Goal: Task Accomplishment & Management: Manage account settings

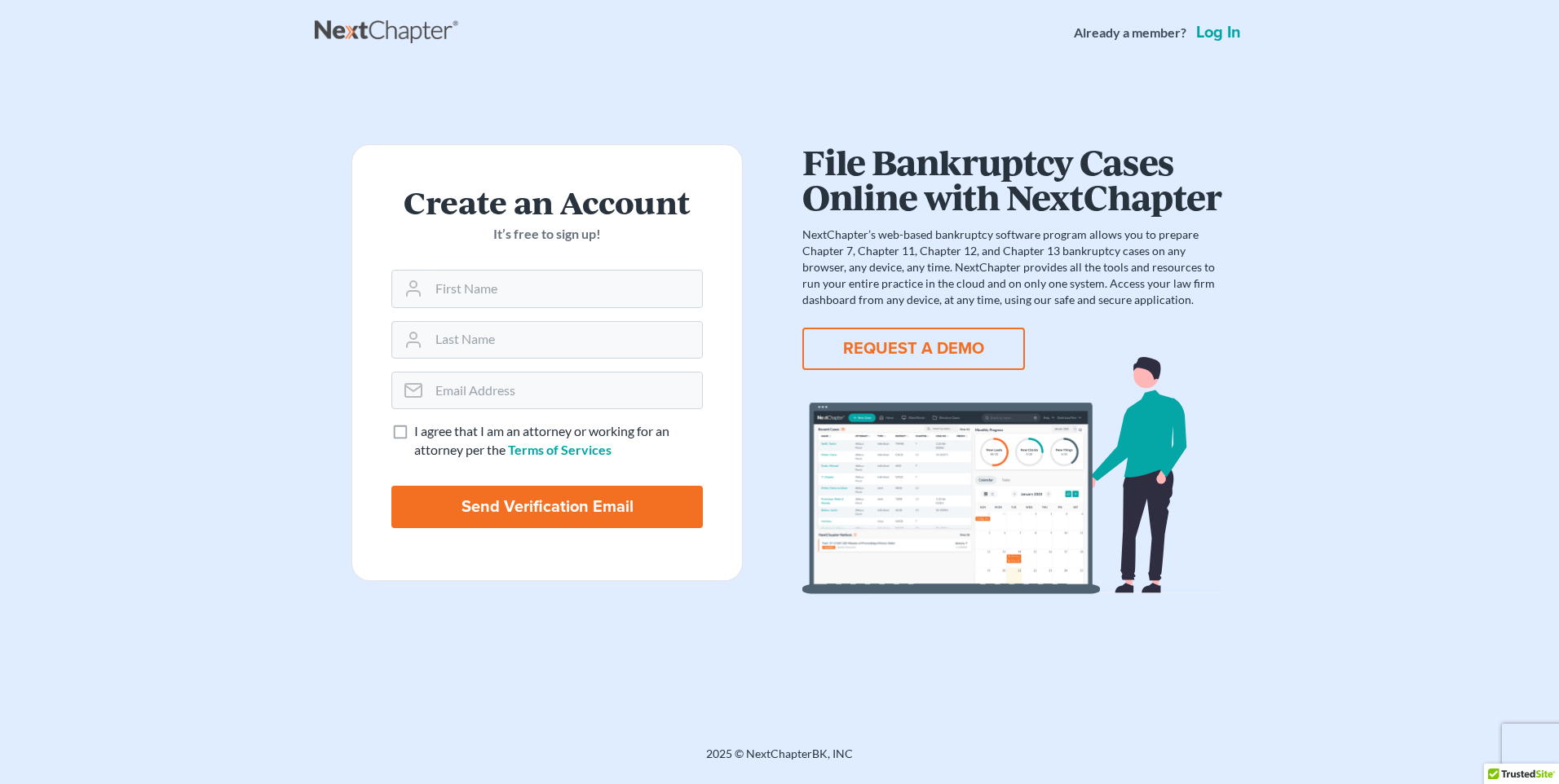
click at [1220, 37] on link "Log in" at bounding box center [1218, 32] width 52 height 17
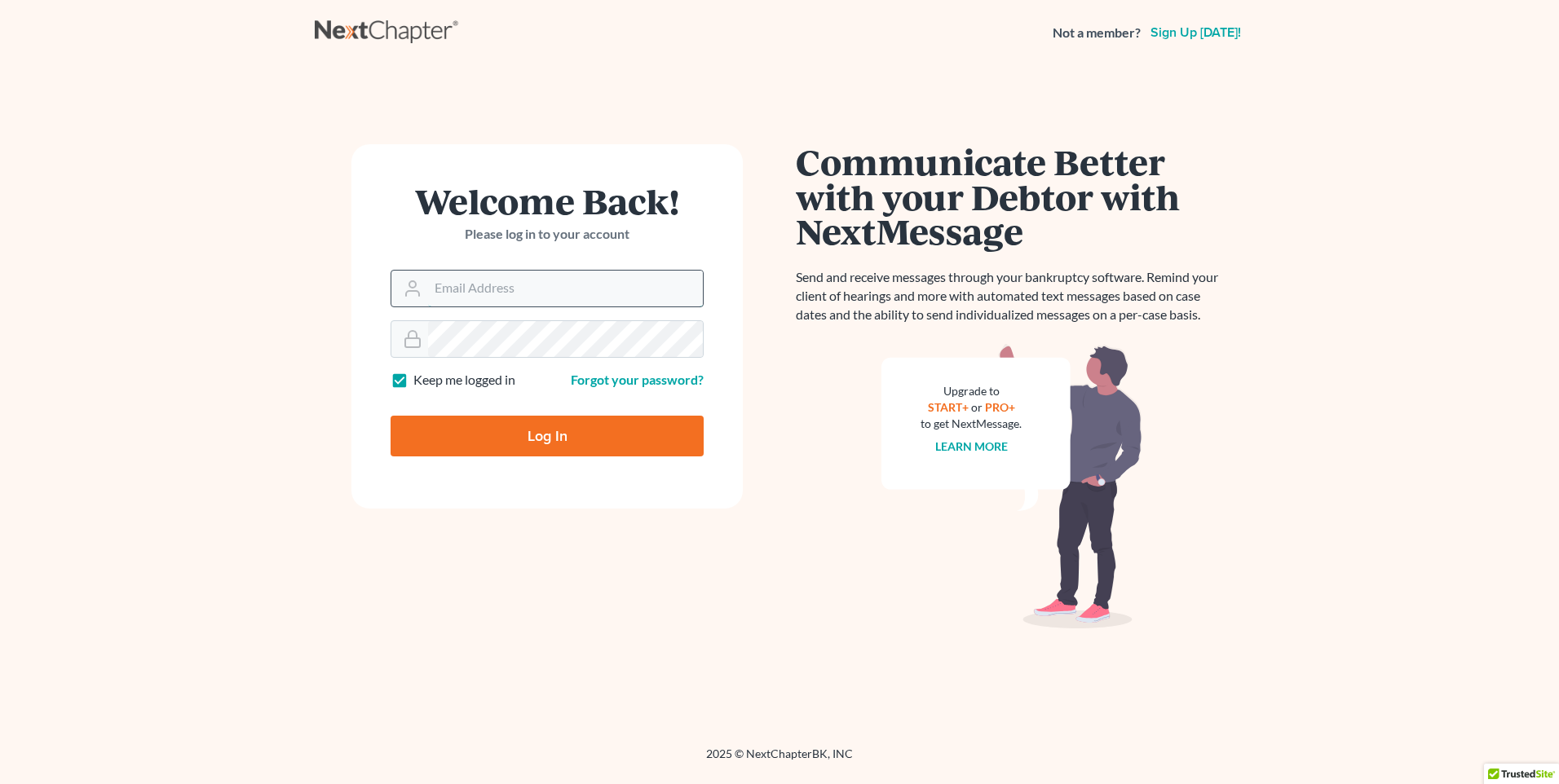
click at [604, 299] on input "Email Address" at bounding box center [565, 289] width 275 height 36
type input "sam@samhenry4.com"
click at [607, 377] on link "Forgot your password?" at bounding box center [636, 380] width 132 height 16
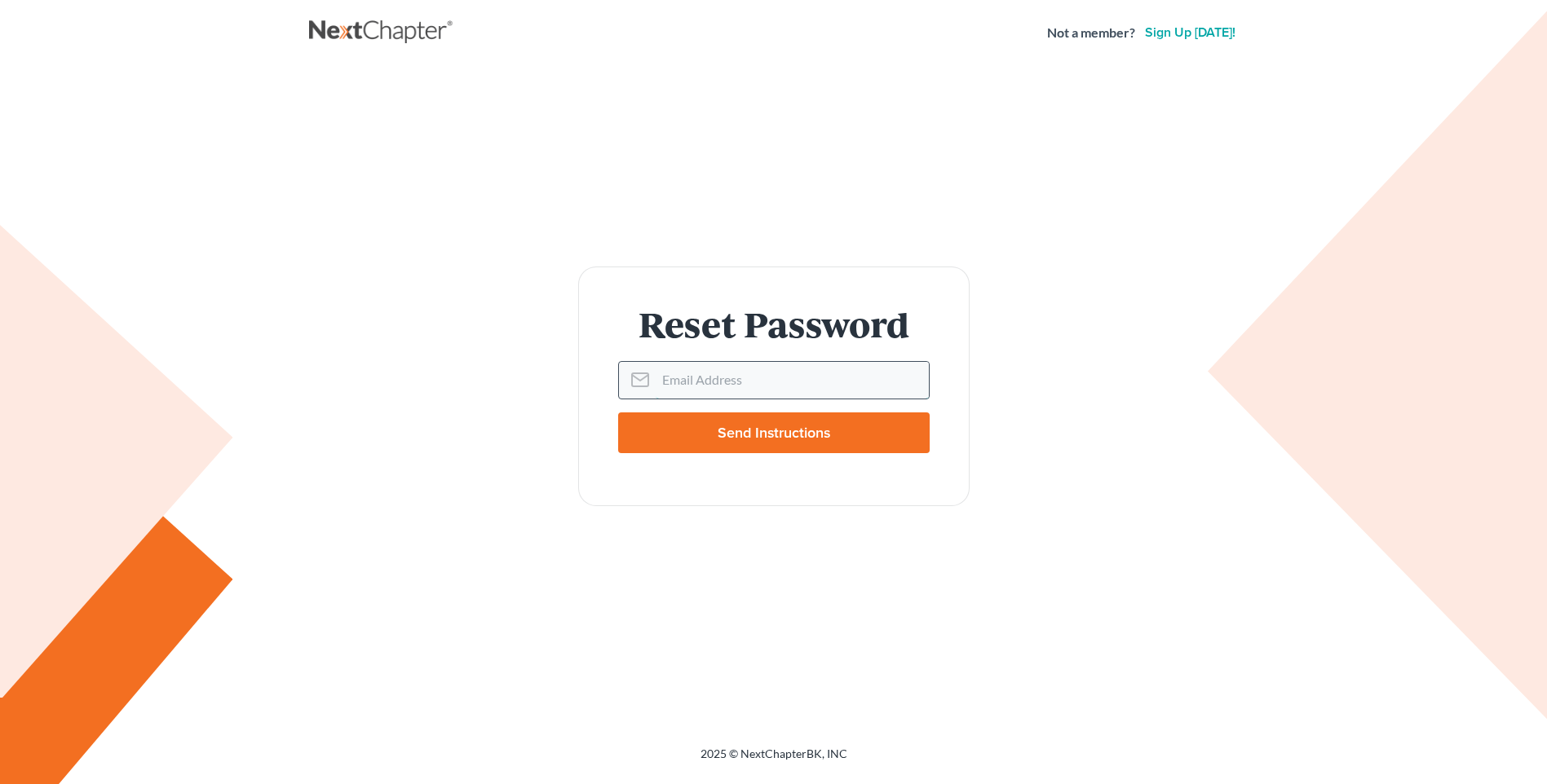
click at [662, 381] on input "Email Address" at bounding box center [791, 380] width 273 height 36
type input "sam@samhenry4.com"
click at [708, 438] on input "Send Instructions" at bounding box center [773, 432] width 312 height 40
